Goal: Task Accomplishment & Management: Manage account settings

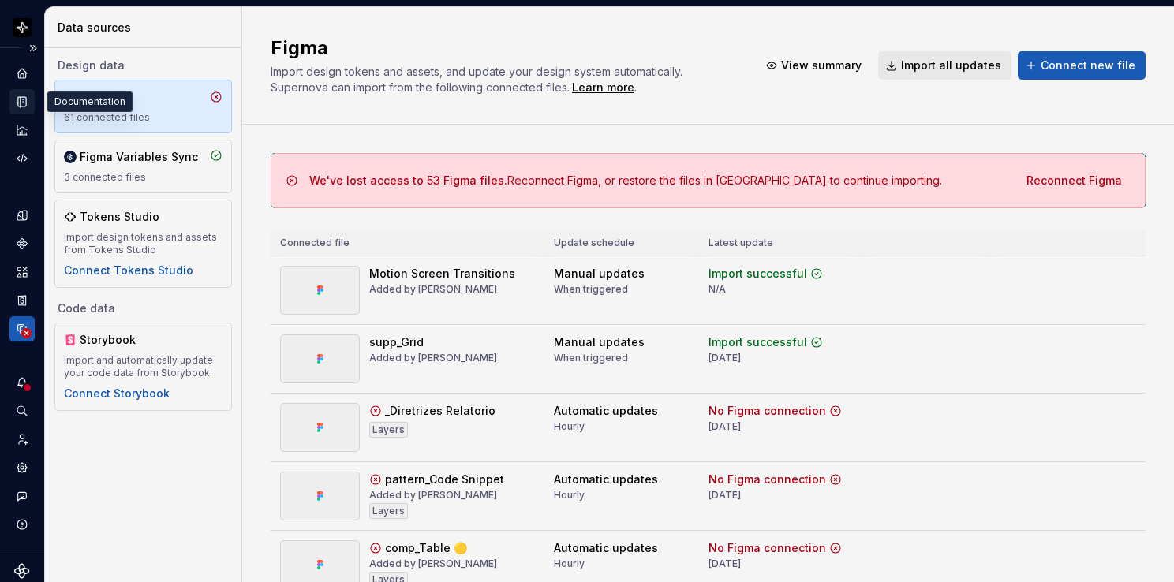
click at [26, 105] on icon "Documentation" at bounding box center [22, 102] width 8 height 10
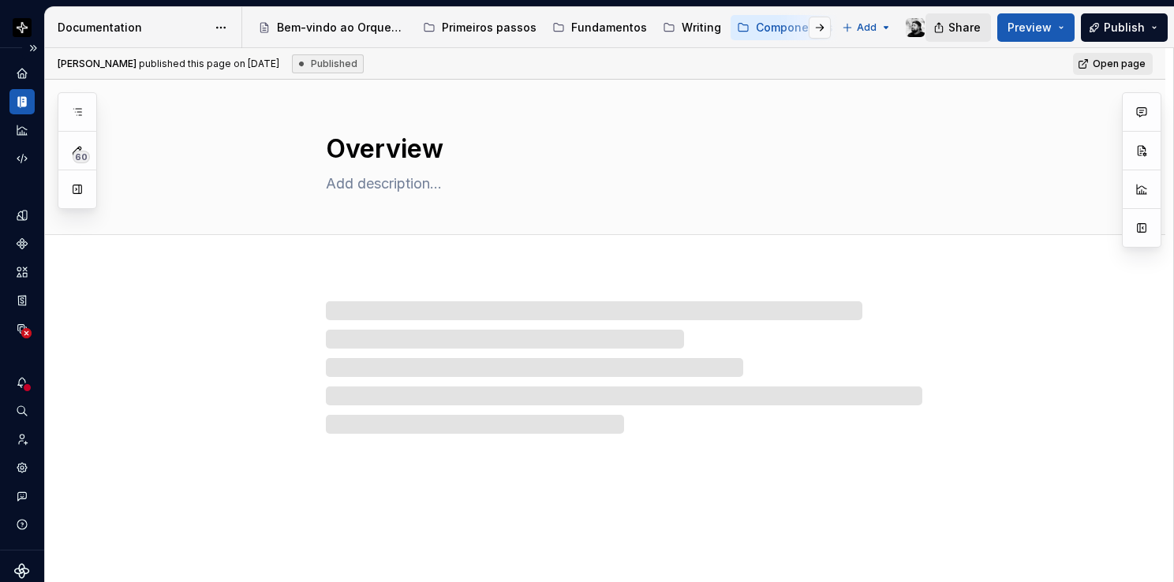
click at [951, 32] on button "Share" at bounding box center [957, 27] width 65 height 28
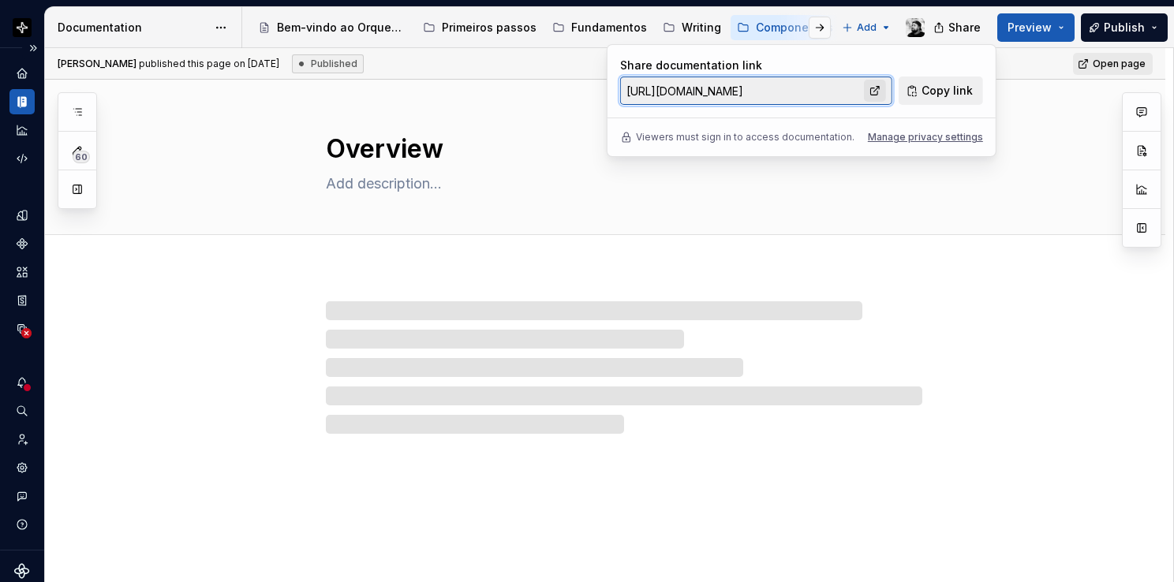
drag, startPoint x: 951, startPoint y: 32, endPoint x: 887, endPoint y: 90, distance: 86.5
click at [888, 89] on div at bounding box center [878, 91] width 28 height 28
click at [880, 91] on link at bounding box center [875, 91] width 22 height 22
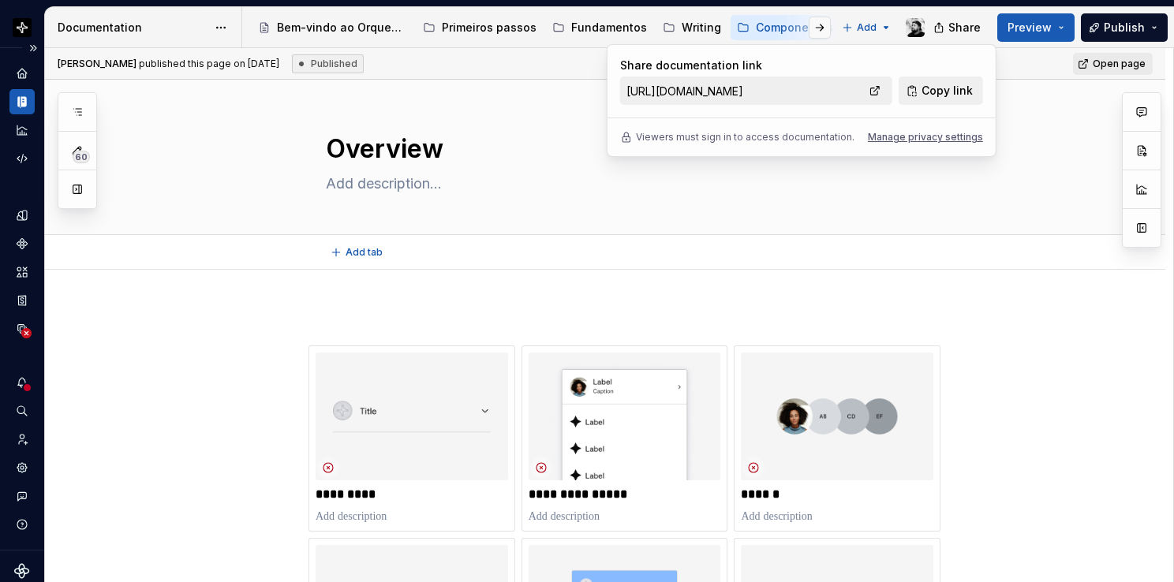
type textarea "*"
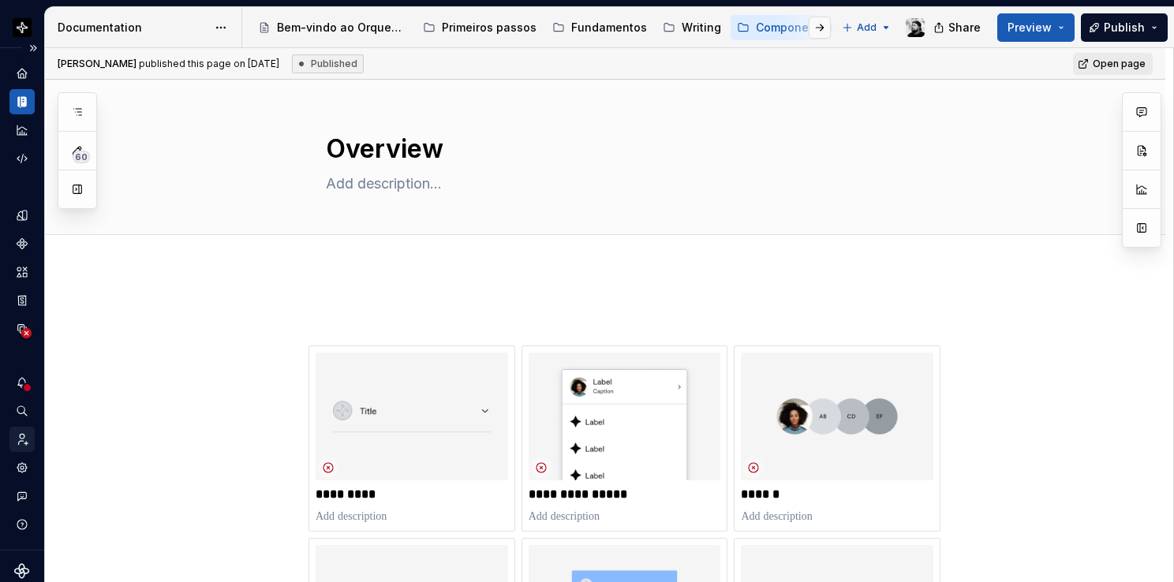
click at [26, 443] on icon "Invite team" at bounding box center [23, 439] width 9 height 11
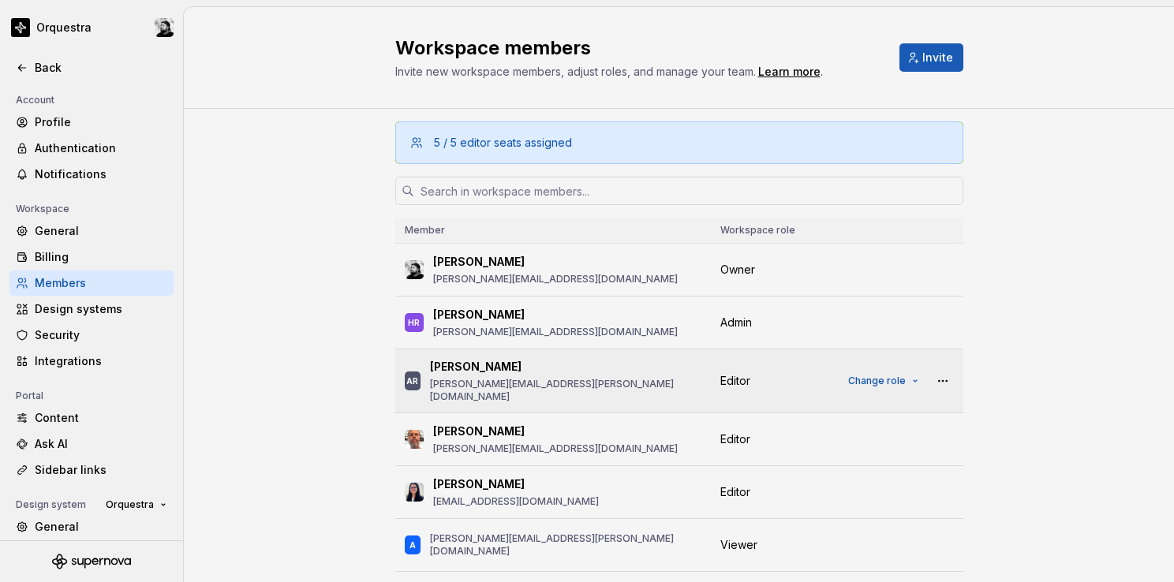
scroll to position [79, 0]
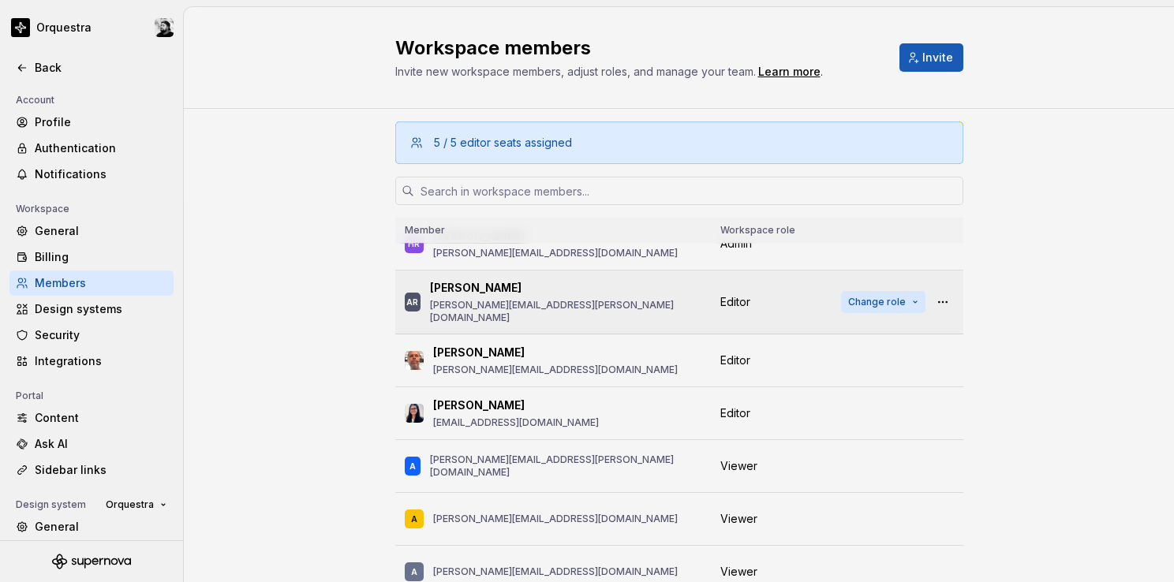
click at [868, 297] on span "Change role" at bounding box center [877, 302] width 58 height 13
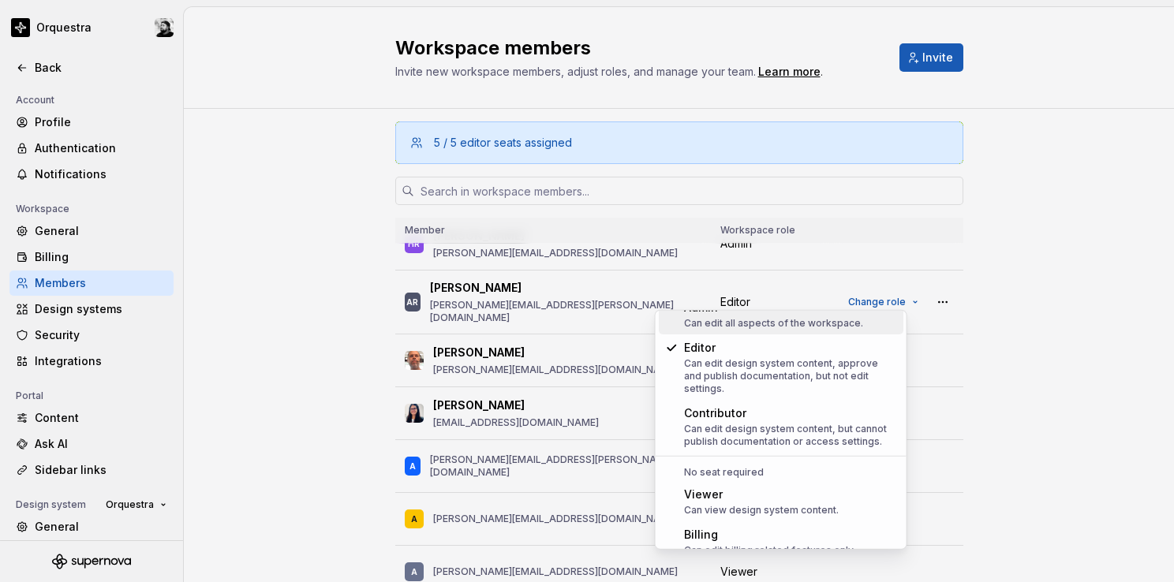
scroll to position [97, 0]
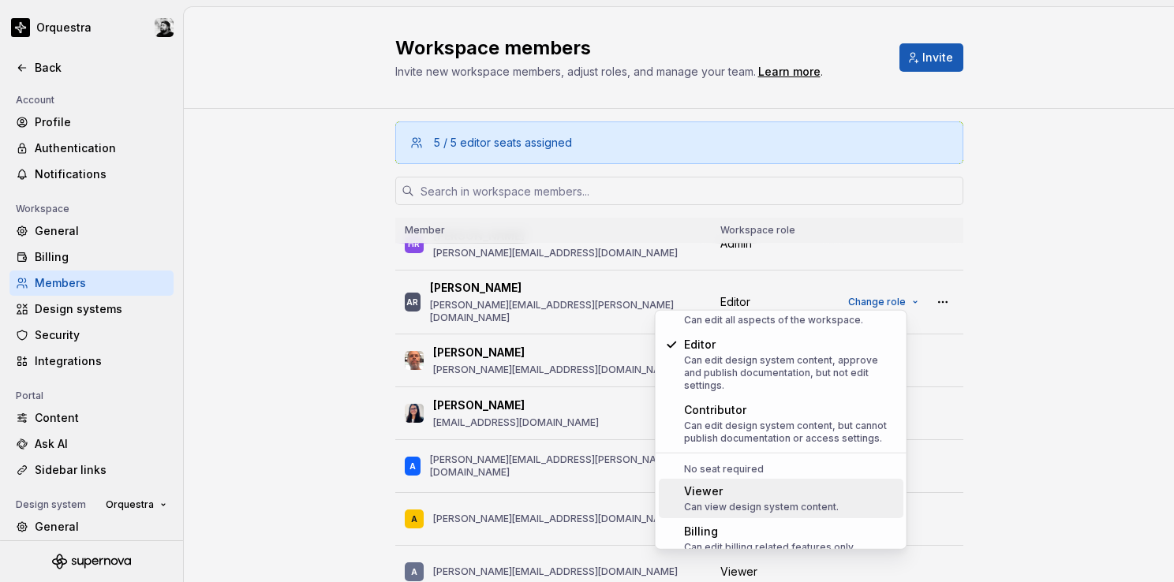
click at [760, 484] on div "Viewer" at bounding box center [761, 492] width 155 height 16
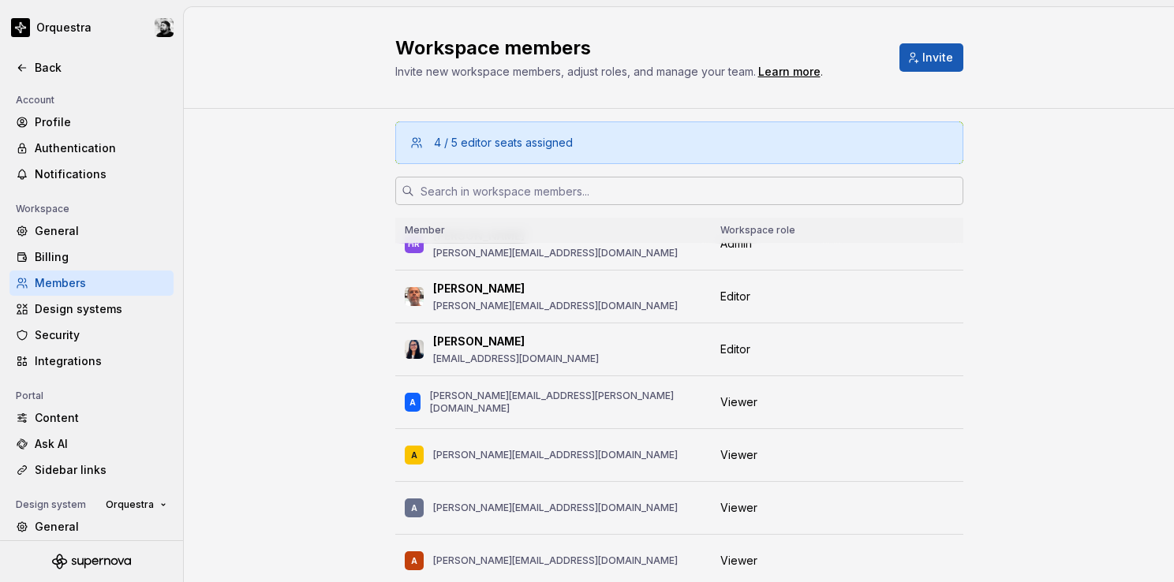
click at [534, 191] on input "text" at bounding box center [688, 191] width 549 height 28
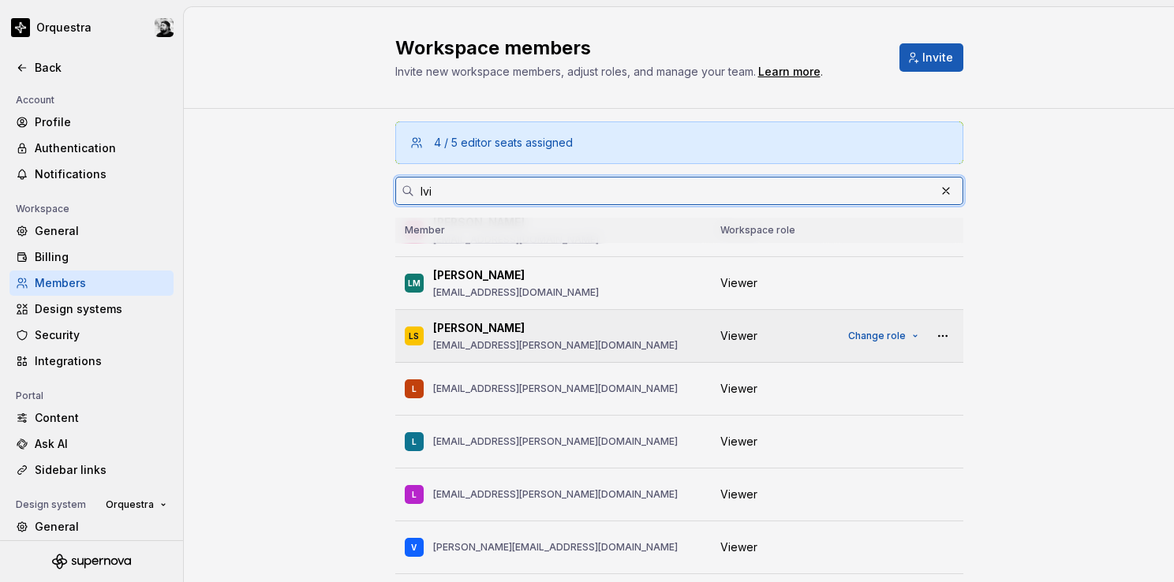
scroll to position [0, 0]
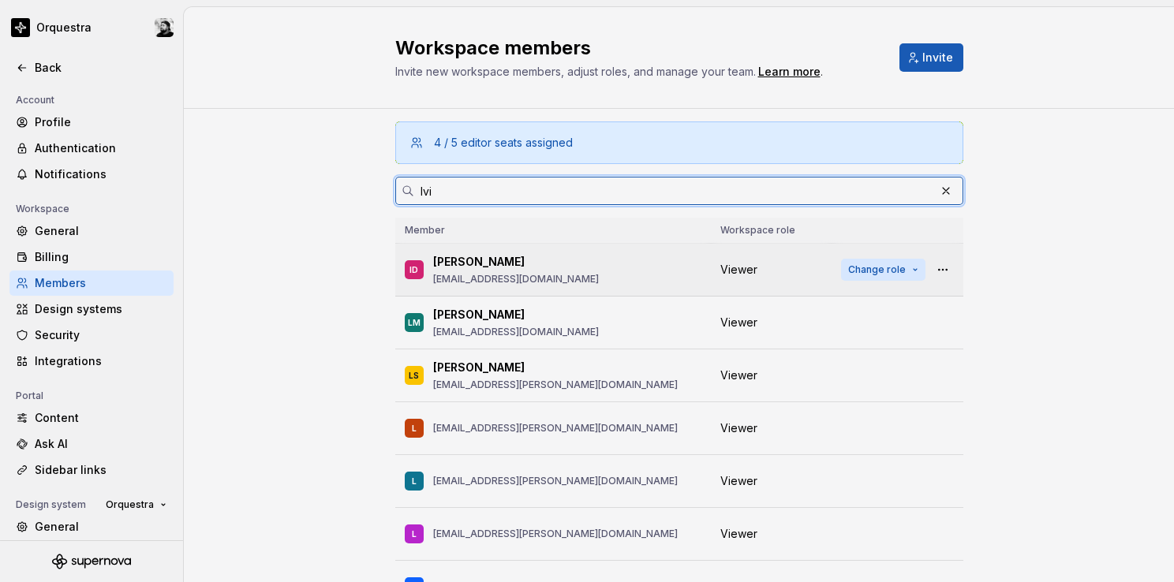
type input "Ivi"
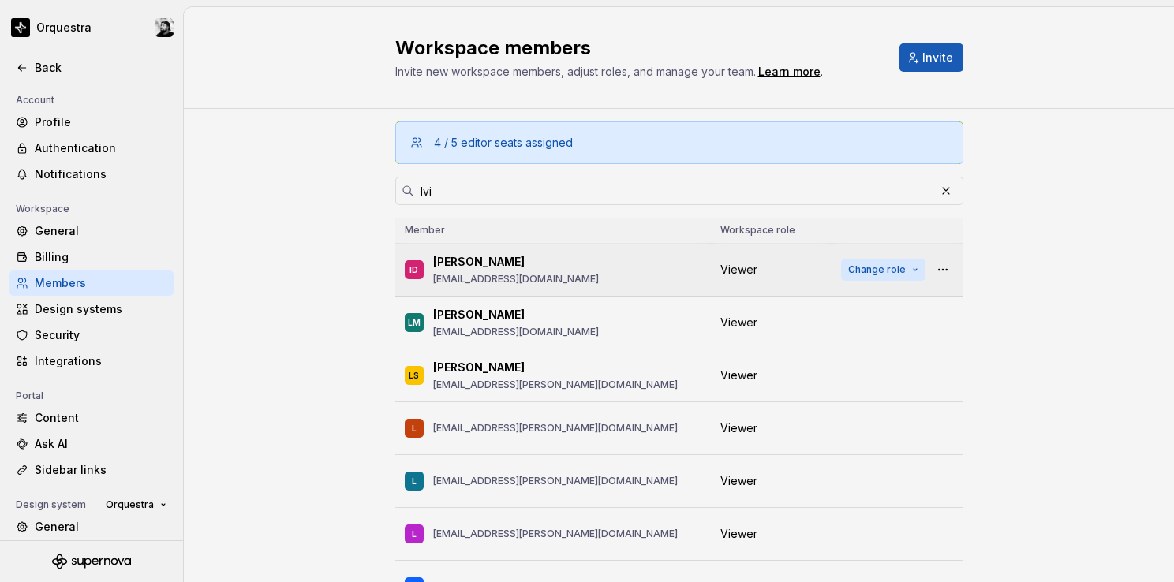
click at [858, 272] on span "Change role" at bounding box center [877, 269] width 58 height 13
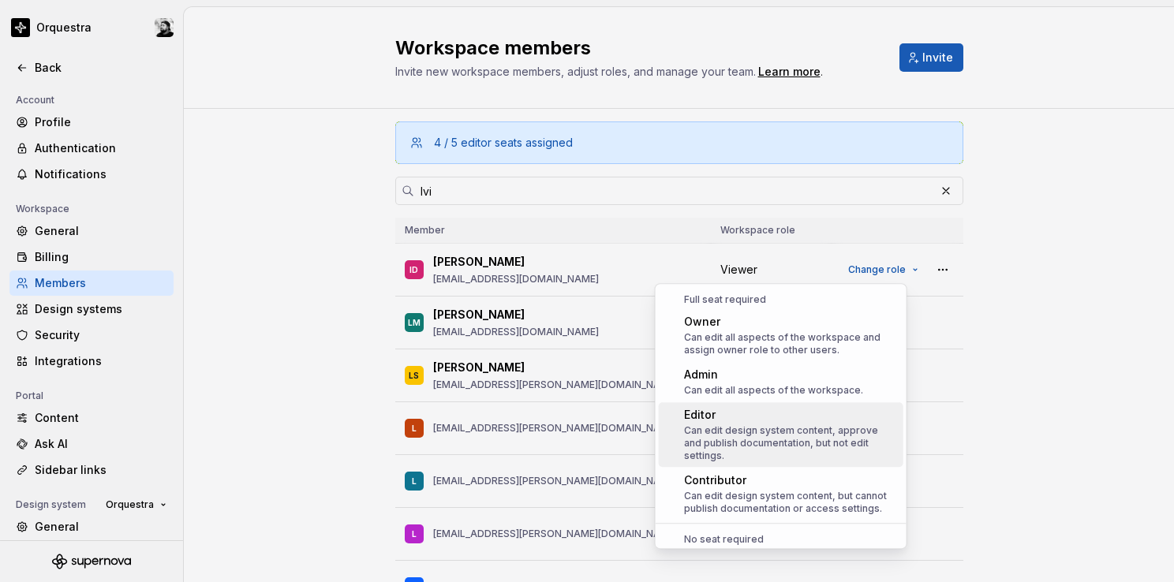
click at [779, 428] on div "Can edit design system content, approve and publish documentation, but not edit…" at bounding box center [790, 443] width 213 height 38
